Goal: Leave review/rating: Share an evaluation or opinion about a product, service, or content

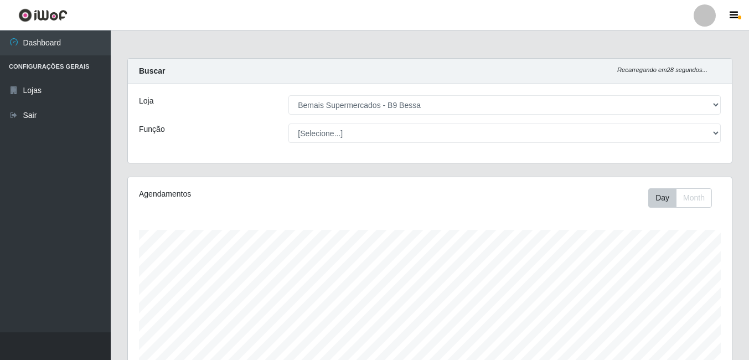
select select "410"
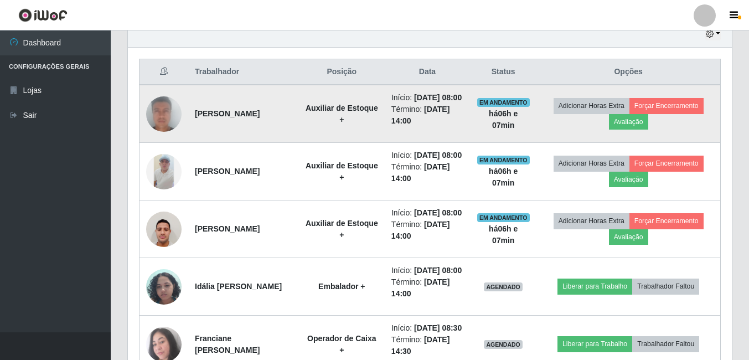
scroll to position [443, 0]
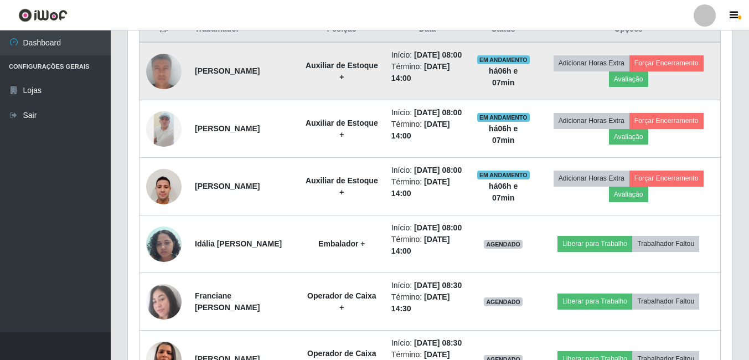
click at [162, 69] on img at bounding box center [163, 71] width 35 height 73
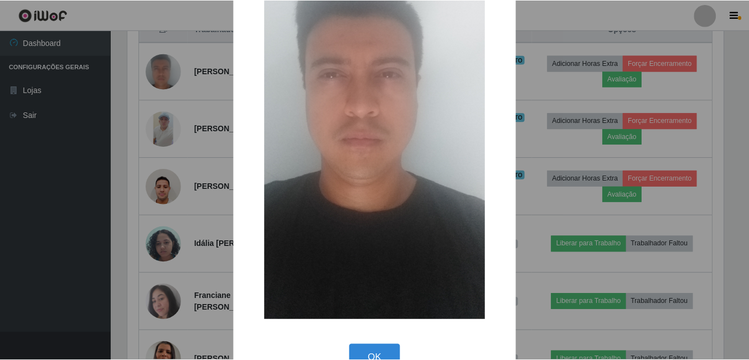
scroll to position [166, 0]
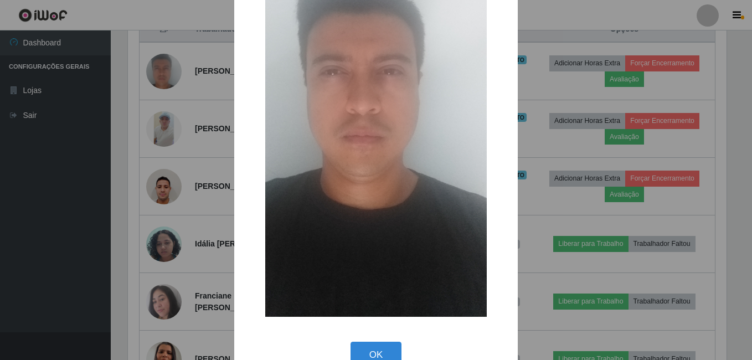
click at [364, 342] on button "OK" at bounding box center [377, 355] width 52 height 26
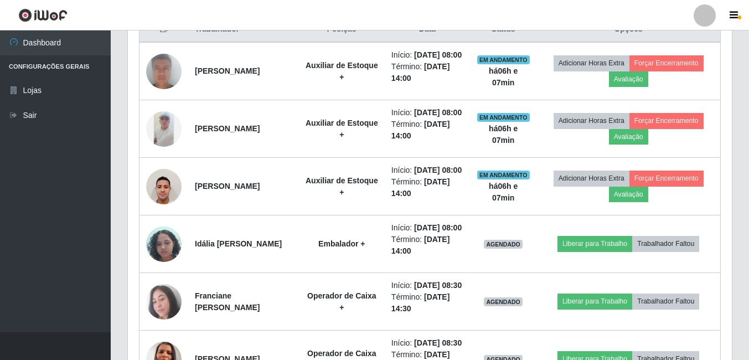
scroll to position [230, 604]
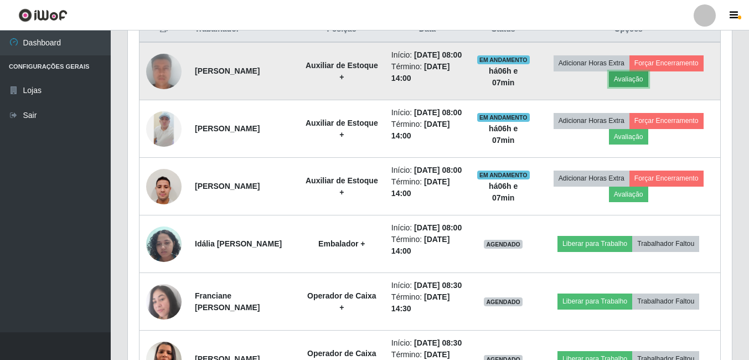
click at [639, 79] on button "Avaliação" at bounding box center [628, 79] width 39 height 16
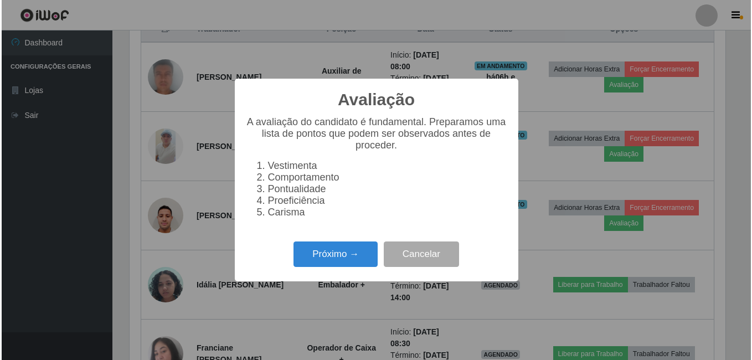
scroll to position [230, 599]
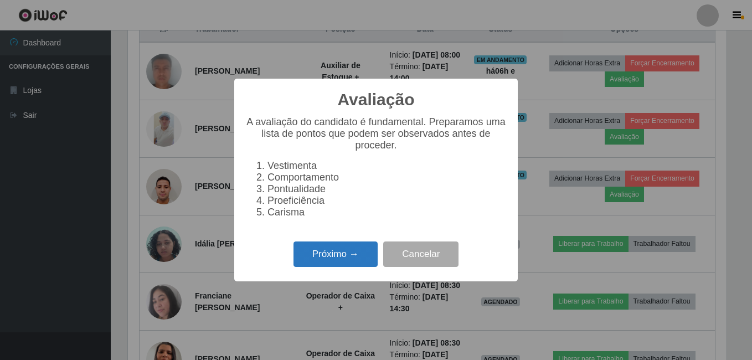
click at [329, 266] on button "Próximo →" at bounding box center [336, 254] width 84 height 26
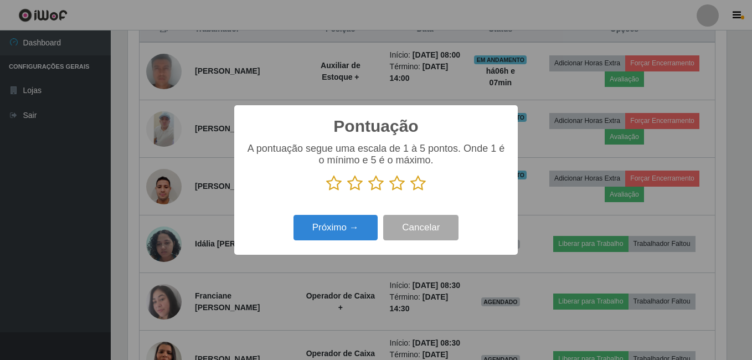
click at [416, 181] on icon at bounding box center [418, 183] width 16 height 17
click at [410, 192] on input "radio" at bounding box center [410, 192] width 0 height 0
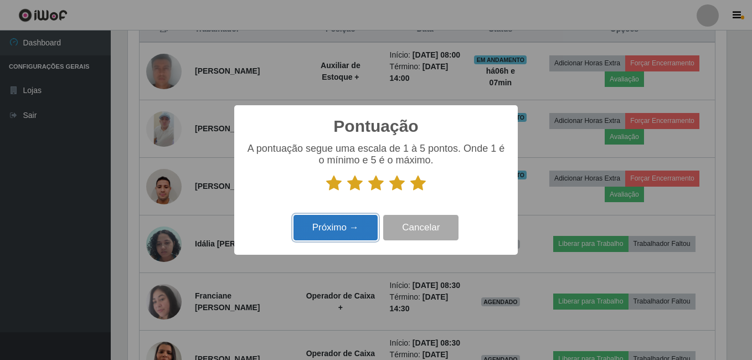
click at [351, 228] on button "Próximo →" at bounding box center [336, 228] width 84 height 26
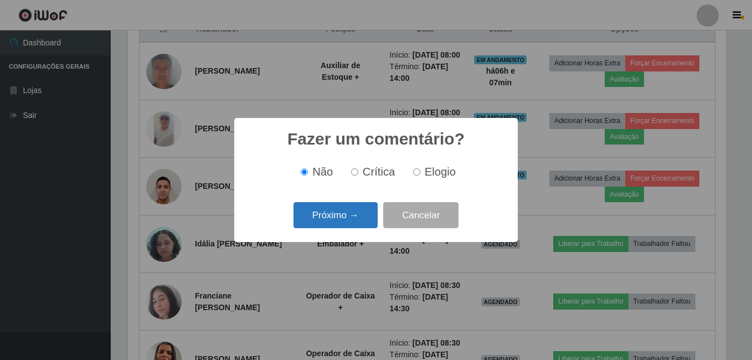
click at [363, 206] on button "Próximo →" at bounding box center [336, 215] width 84 height 26
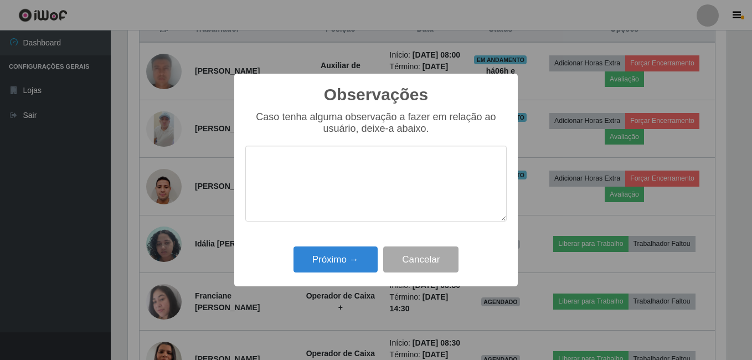
drag, startPoint x: 349, startPoint y: 184, endPoint x: 380, endPoint y: 195, distance: 33.5
click at [348, 184] on textarea at bounding box center [375, 184] width 261 height 76
type textarea "t"
drag, startPoint x: 461, startPoint y: 163, endPoint x: 254, endPoint y: 167, distance: 207.2
click at [254, 167] on textarea "Trabalha bem equipe e é muito proativo." at bounding box center [375, 184] width 261 height 76
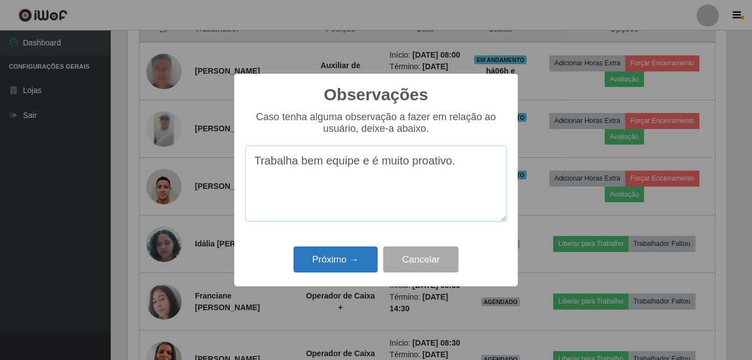
type textarea "Trabalha bem equipe e é muito proativo."
click at [357, 263] on button "Próximo →" at bounding box center [336, 259] width 84 height 26
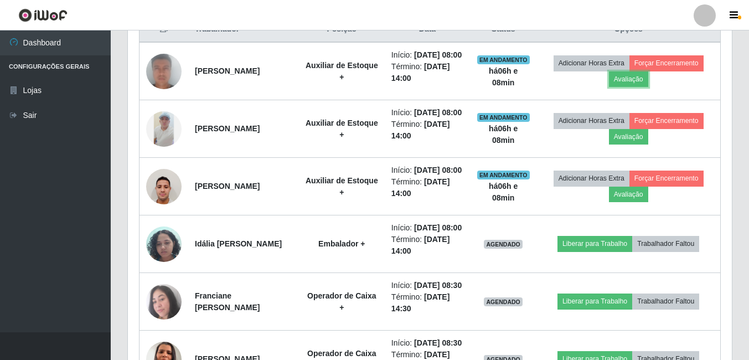
scroll to position [230, 604]
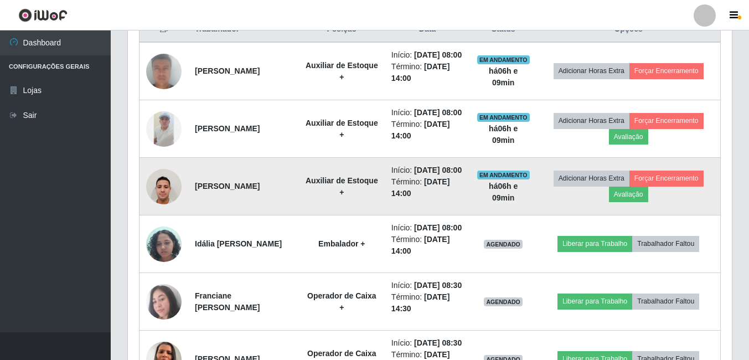
click at [173, 210] on img at bounding box center [163, 186] width 35 height 47
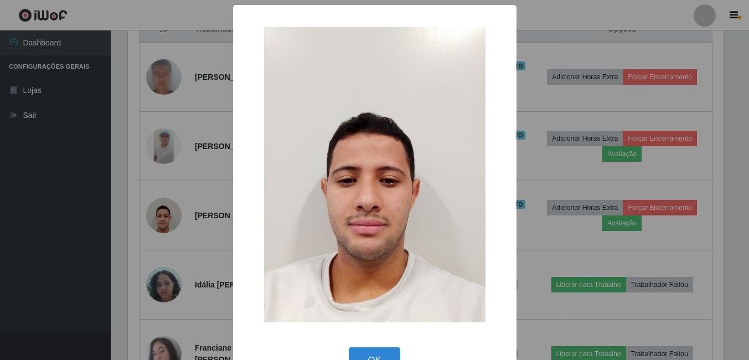
scroll to position [230, 599]
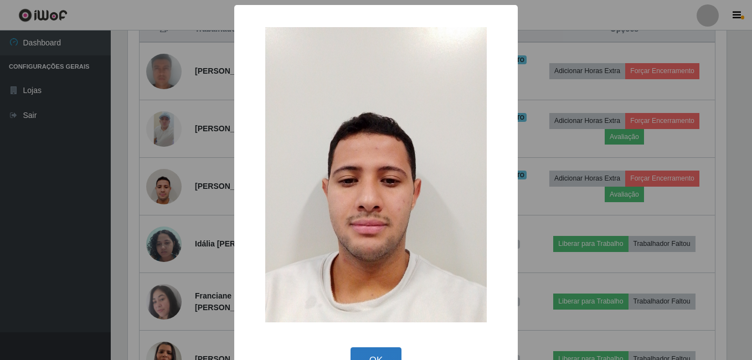
click at [377, 353] on button "OK" at bounding box center [377, 360] width 52 height 26
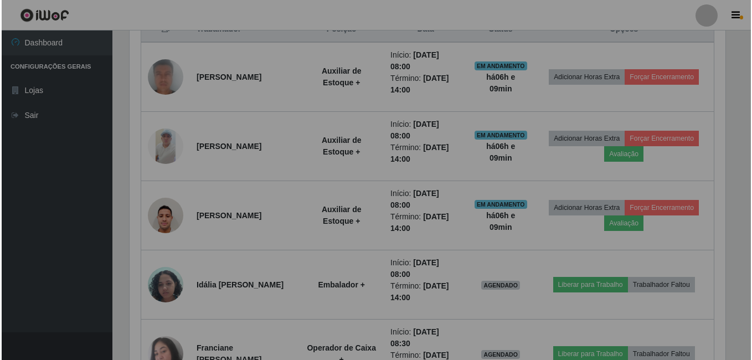
scroll to position [230, 604]
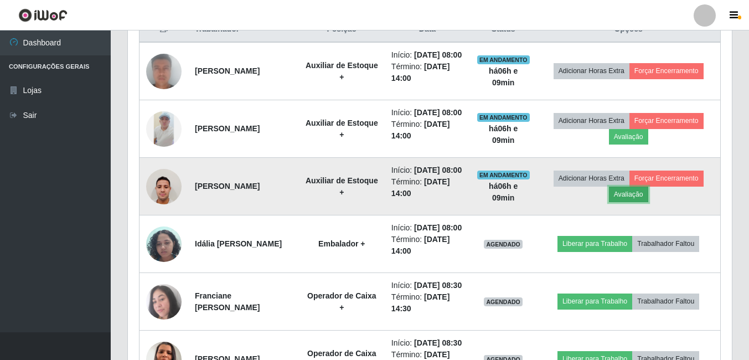
click at [639, 202] on button "Avaliação" at bounding box center [628, 195] width 39 height 16
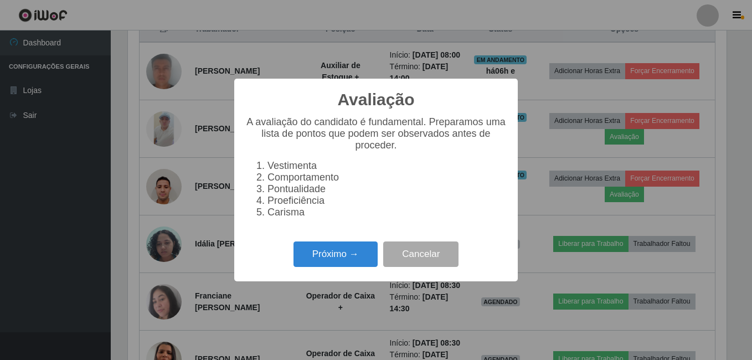
scroll to position [230, 599]
click at [331, 266] on button "Próximo →" at bounding box center [336, 254] width 84 height 26
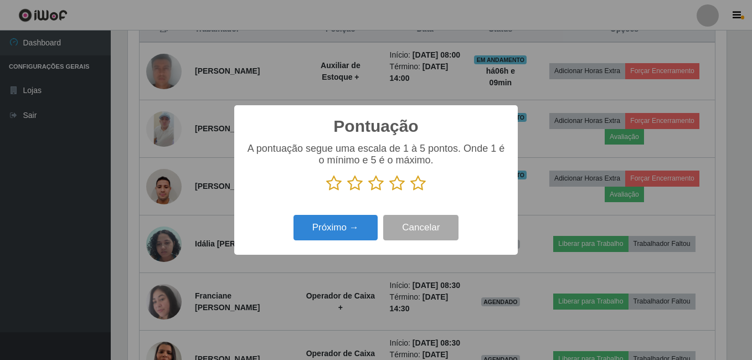
scroll to position [553563, 553194]
click at [415, 184] on icon at bounding box center [418, 183] width 16 height 17
click at [410, 192] on input "radio" at bounding box center [410, 192] width 0 height 0
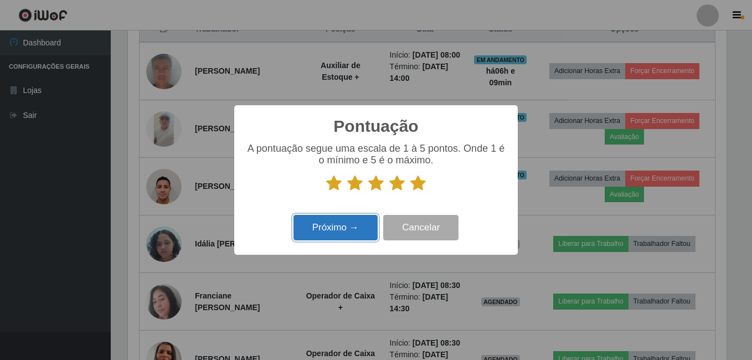
click at [352, 228] on button "Próximo →" at bounding box center [336, 228] width 84 height 26
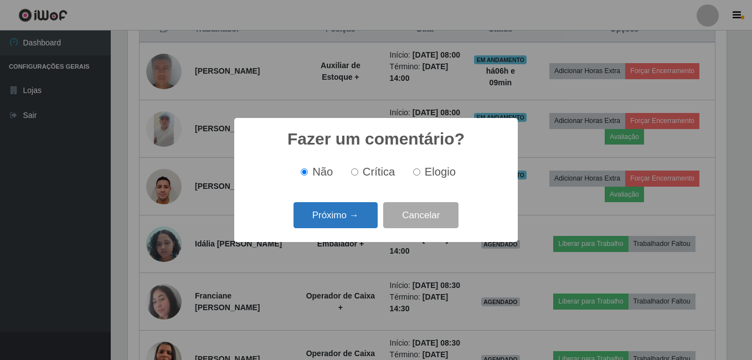
click at [350, 219] on button "Próximo →" at bounding box center [336, 215] width 84 height 26
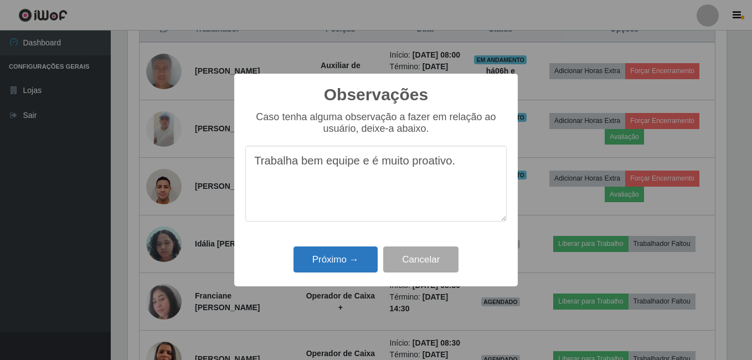
type textarea "Trabalha bem equipe e é muito proativo."
click at [342, 262] on button "Próximo →" at bounding box center [336, 259] width 84 height 26
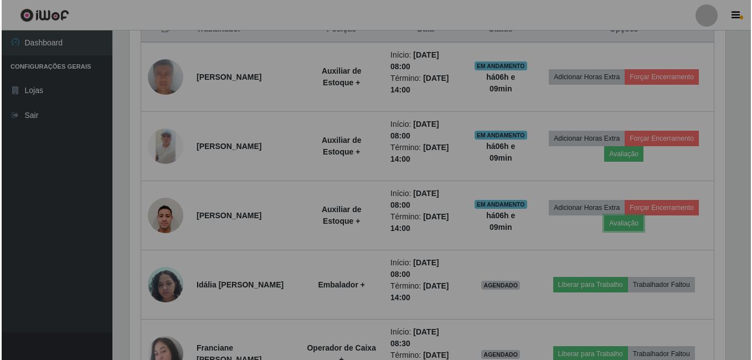
scroll to position [230, 604]
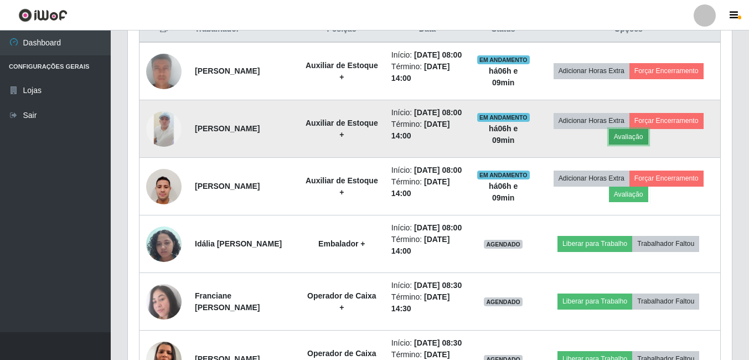
click at [639, 145] on button "Avaliação" at bounding box center [628, 137] width 39 height 16
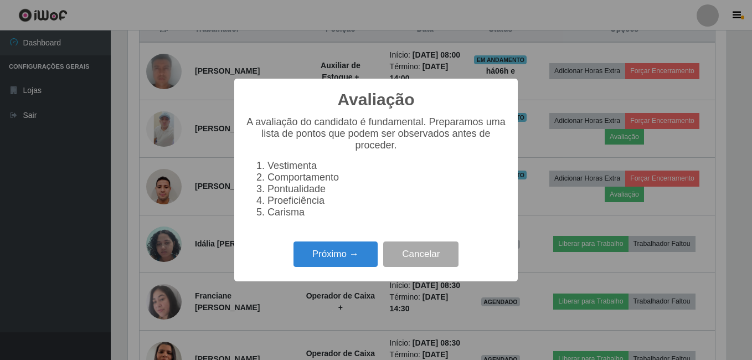
scroll to position [230, 599]
click at [322, 259] on button "Próximo →" at bounding box center [336, 254] width 84 height 26
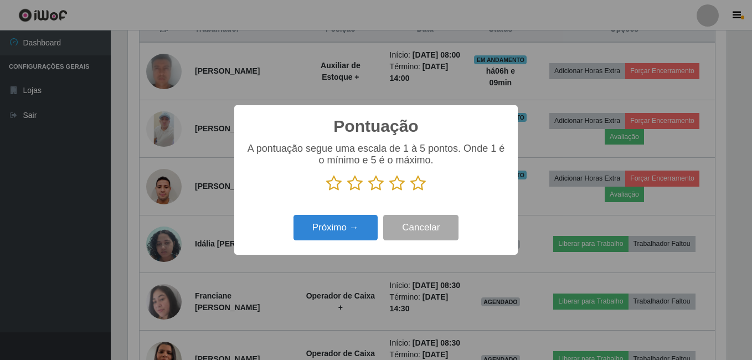
scroll to position [553563, 553194]
click at [419, 186] on icon at bounding box center [418, 183] width 16 height 17
click at [410, 192] on input "radio" at bounding box center [410, 192] width 0 height 0
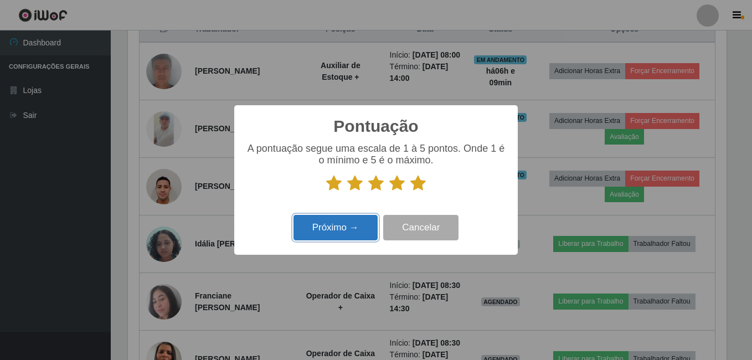
click at [361, 229] on button "Próximo →" at bounding box center [336, 228] width 84 height 26
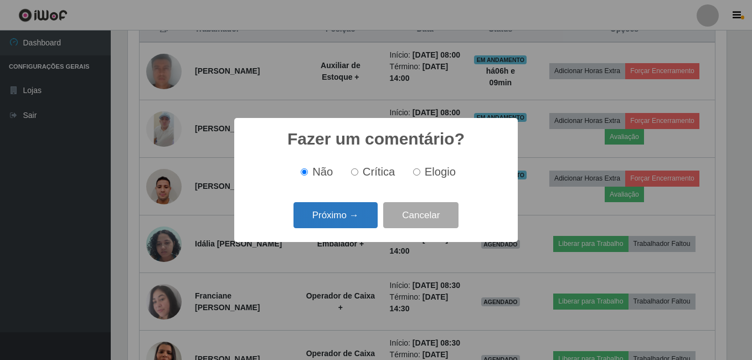
click at [347, 223] on button "Próximo →" at bounding box center [336, 215] width 84 height 26
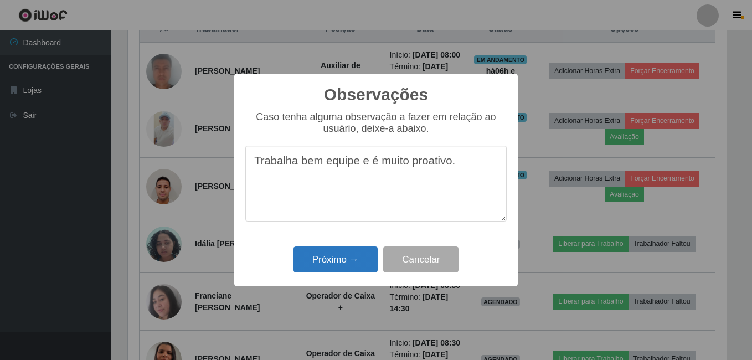
type textarea "Trabalha bem equipe e é muito proativo."
click at [352, 265] on button "Próximo →" at bounding box center [336, 259] width 84 height 26
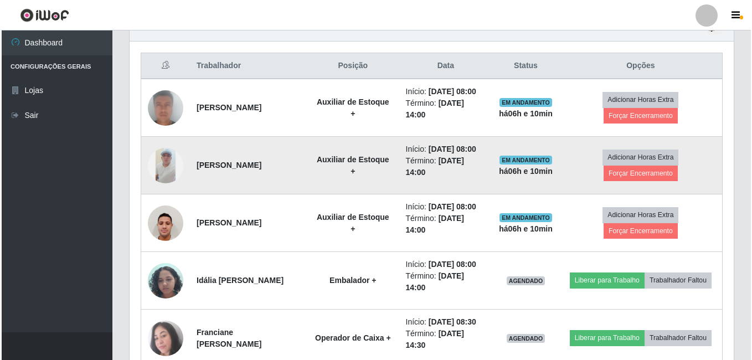
scroll to position [388, 0]
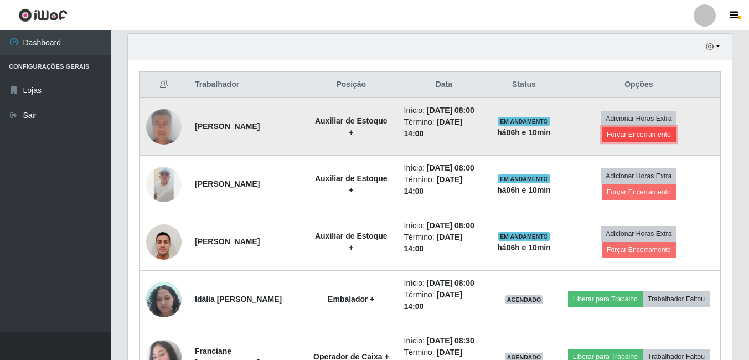
click at [654, 140] on button "Forçar Encerramento" at bounding box center [639, 135] width 74 height 16
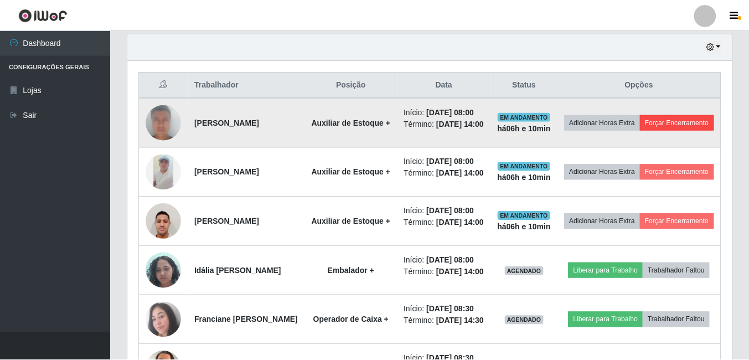
scroll to position [230, 599]
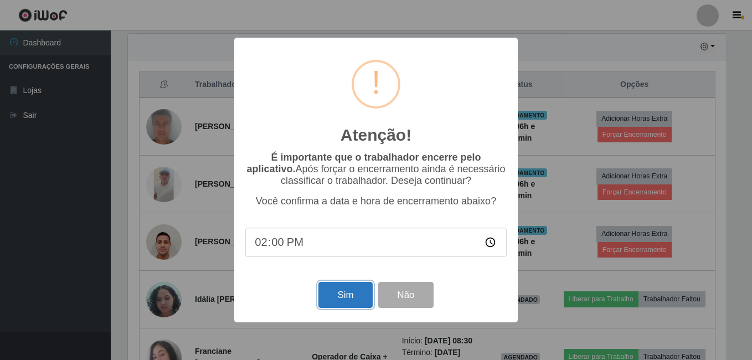
click at [349, 302] on button "Sim" at bounding box center [345, 295] width 54 height 26
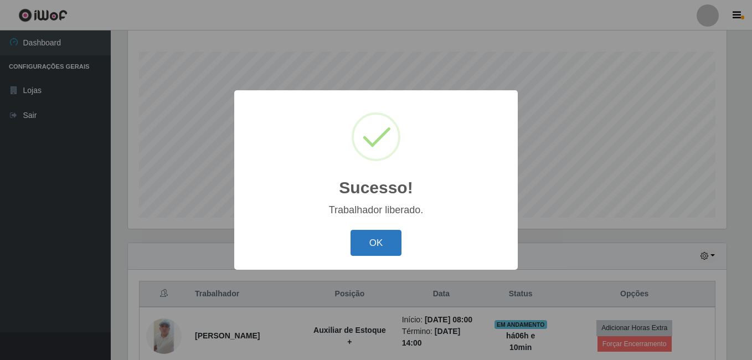
click at [362, 233] on button "OK" at bounding box center [377, 243] width 52 height 26
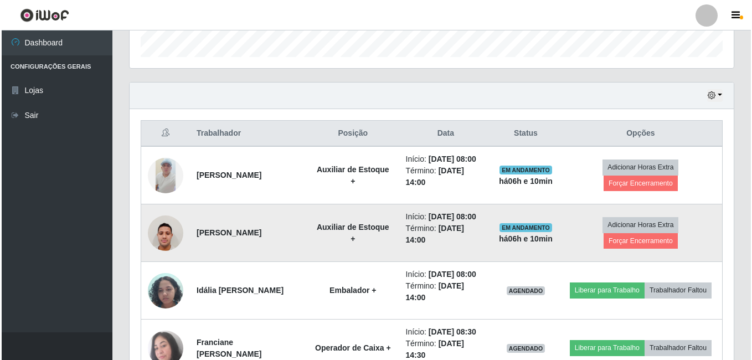
scroll to position [344, 0]
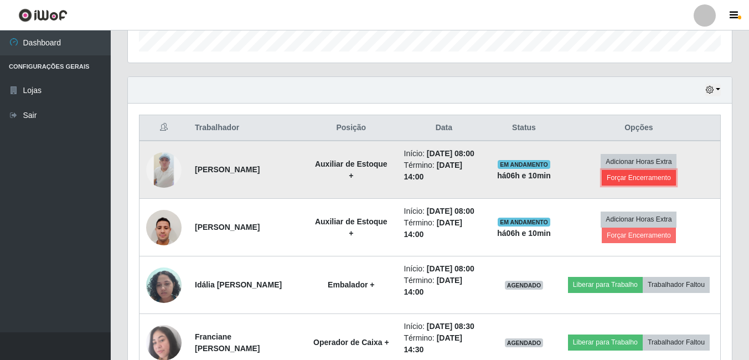
click at [633, 180] on button "Forçar Encerramento" at bounding box center [639, 178] width 74 height 16
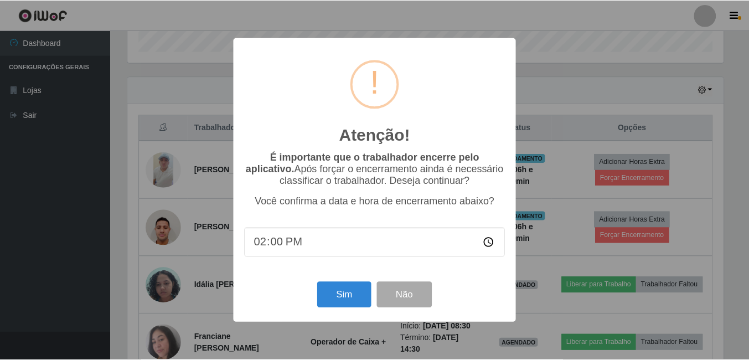
scroll to position [230, 599]
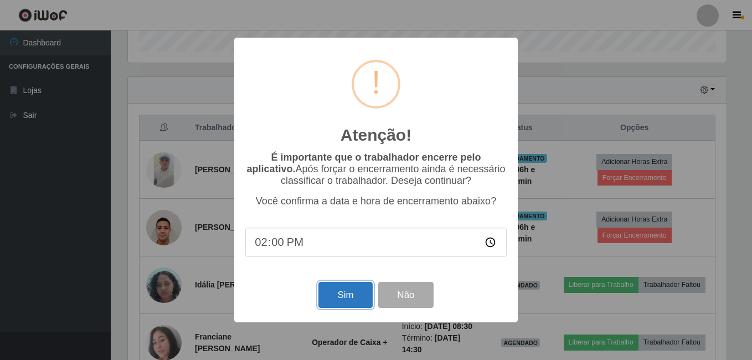
click at [332, 290] on button "Sim" at bounding box center [345, 295] width 54 height 26
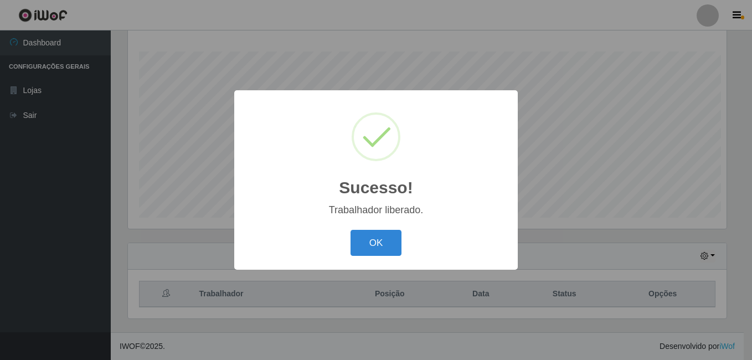
scroll to position [0, 0]
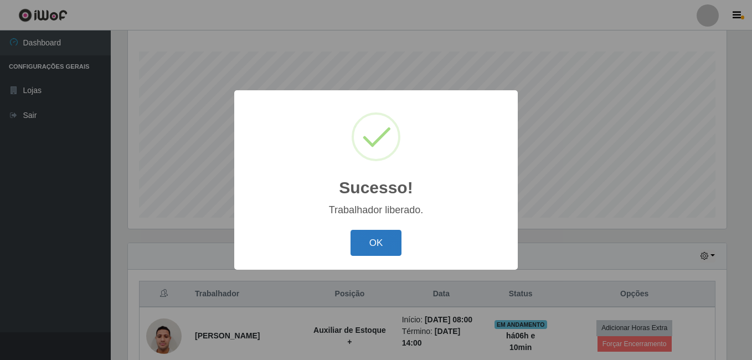
click at [374, 241] on button "OK" at bounding box center [377, 243] width 52 height 26
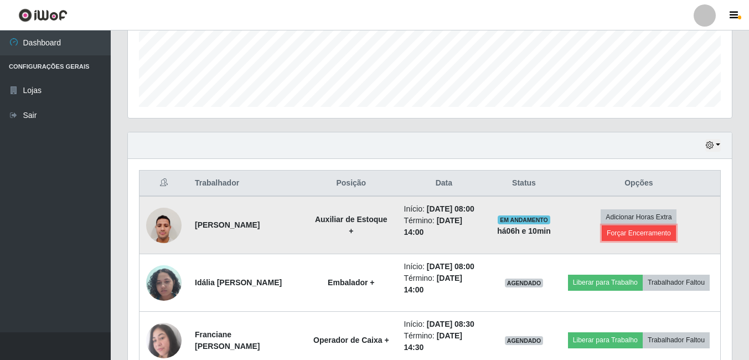
click at [641, 238] on button "Forçar Encerramento" at bounding box center [639, 233] width 74 height 16
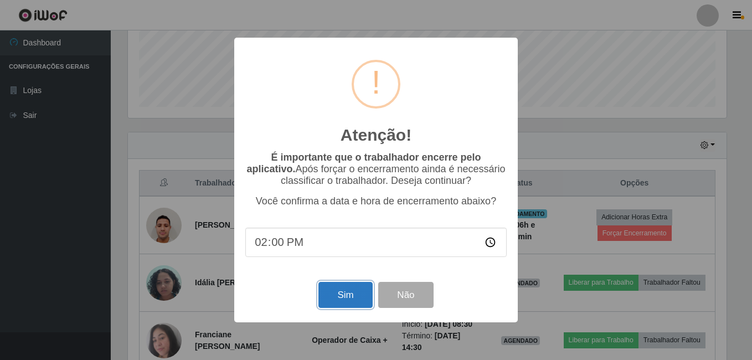
click at [330, 303] on button "Sim" at bounding box center [345, 295] width 54 height 26
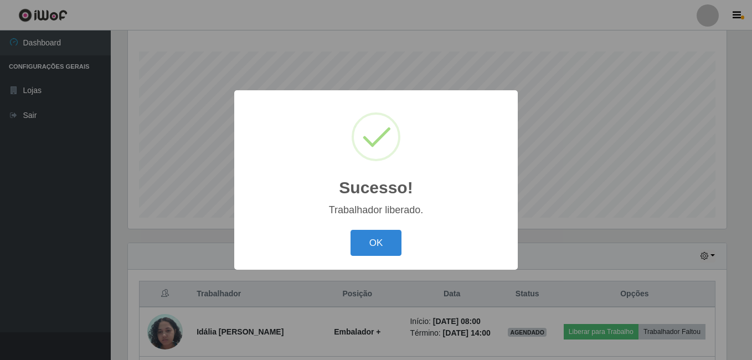
click at [351, 230] on button "OK" at bounding box center [377, 243] width 52 height 26
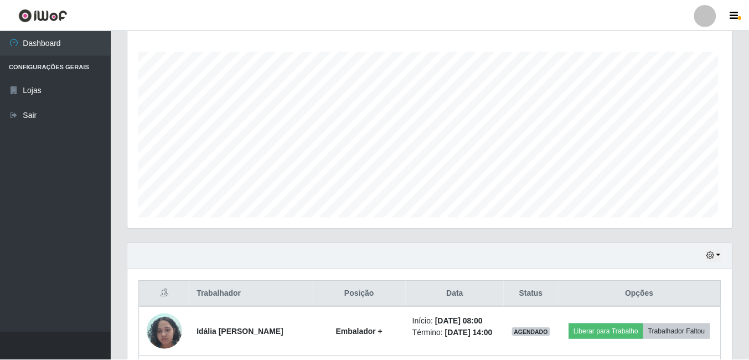
scroll to position [230, 604]
